Goal: Transaction & Acquisition: Purchase product/service

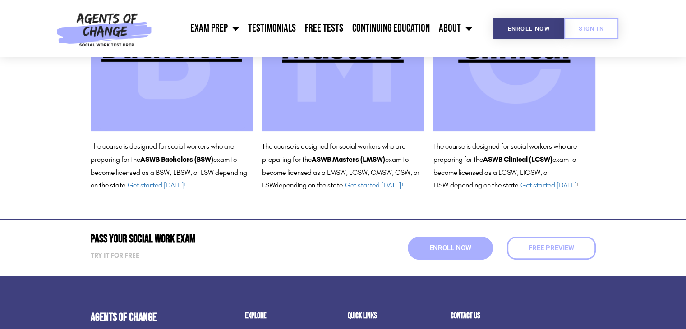
scroll to position [180, 0]
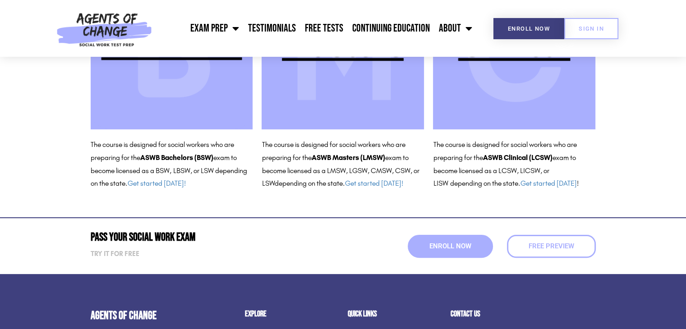
click at [498, 94] on img at bounding box center [514, 48] width 162 height 162
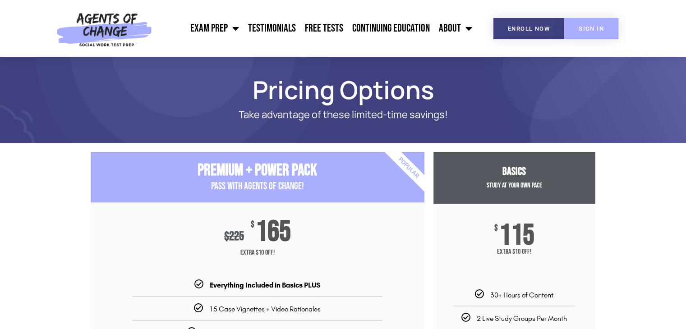
click at [577, 27] on link "SIGN IN" at bounding box center [591, 28] width 54 height 21
